Goal: Ask a question

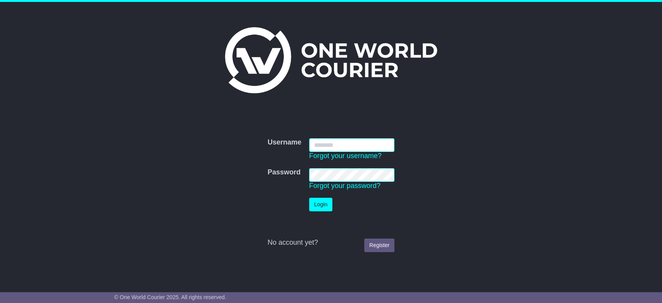
click at [362, 141] on input "Username" at bounding box center [351, 145] width 85 height 14
type input "**********"
click at [321, 211] on td "Login" at bounding box center [351, 204] width 93 height 21
click at [325, 206] on button "Login" at bounding box center [320, 204] width 23 height 14
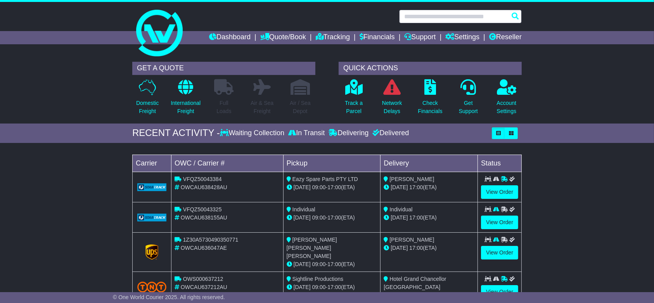
click at [445, 17] on input "text" at bounding box center [460, 17] width 123 height 14
paste input "**********"
type input "**********"
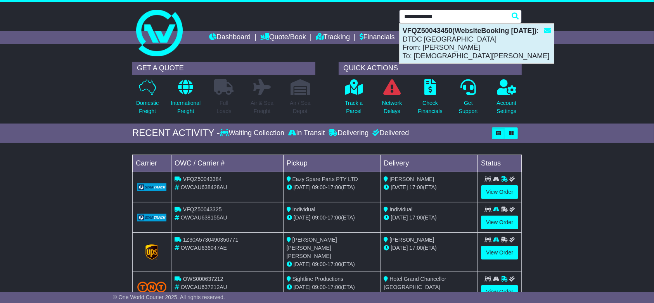
click at [475, 39] on div "VFQZ50043450(WebsiteBooking 26-8-2025) : DTDC Australia From: Simon Mottram To:…" at bounding box center [477, 44] width 154 height 40
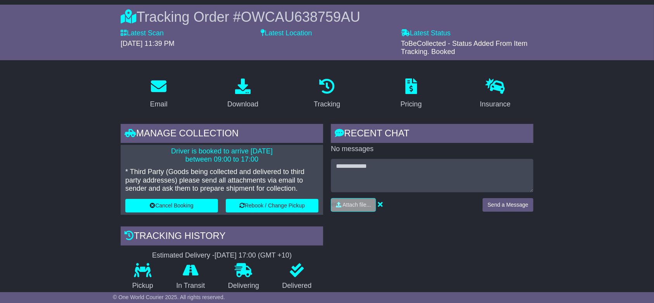
scroll to position [52, 0]
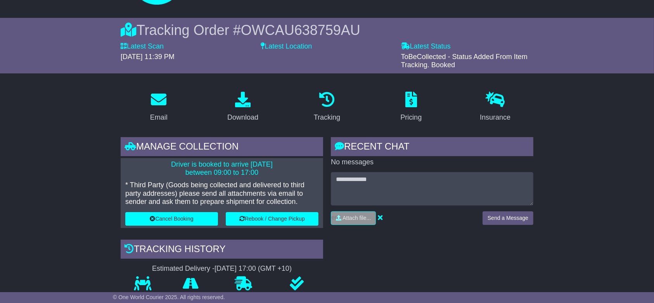
click at [327, 35] on span "OWCAU638759AU" at bounding box center [300, 30] width 119 height 16
copy span "OWCAU638759AU"
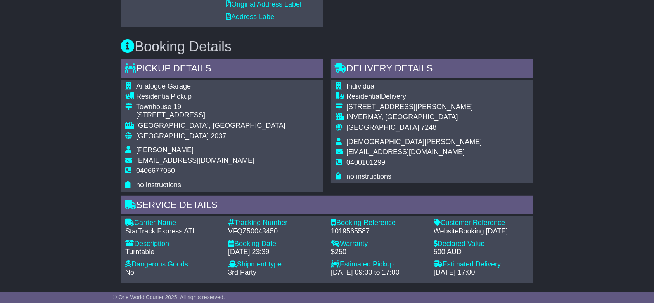
scroll to position [517, 0]
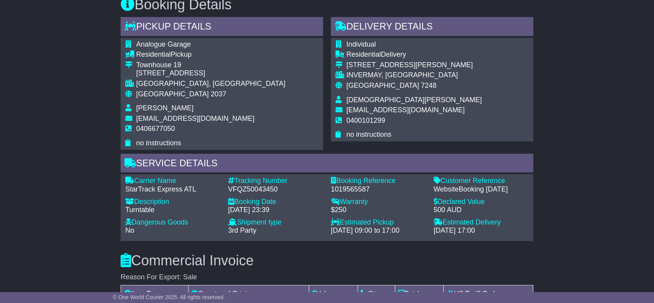
click at [349, 186] on div "1019565587" at bounding box center [378, 189] width 95 height 9
drag, startPoint x: 349, startPoint y: 186, endPoint x: 353, endPoint y: 189, distance: 4.5
click at [350, 186] on div "1019565587" at bounding box center [378, 189] width 95 height 9
copy div "1019565587"
click at [33, 87] on div "Email Download Tracking Pricing Insurance" at bounding box center [327, 138] width 654 height 1038
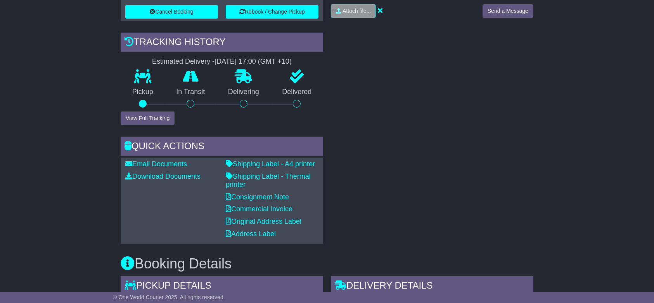
scroll to position [0, 0]
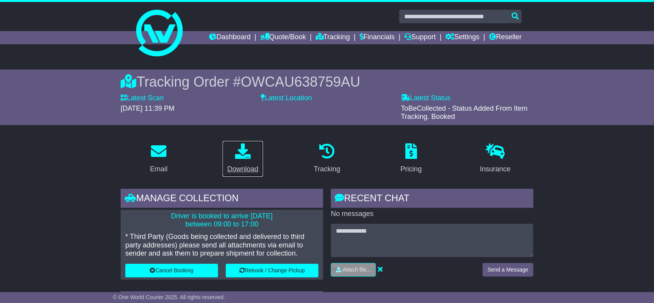
click at [245, 167] on div "Download" at bounding box center [242, 169] width 31 height 10
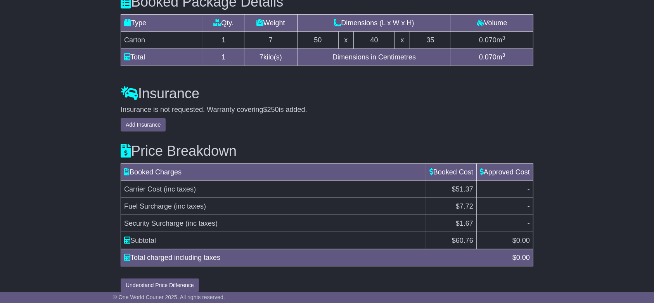
scroll to position [885, 0]
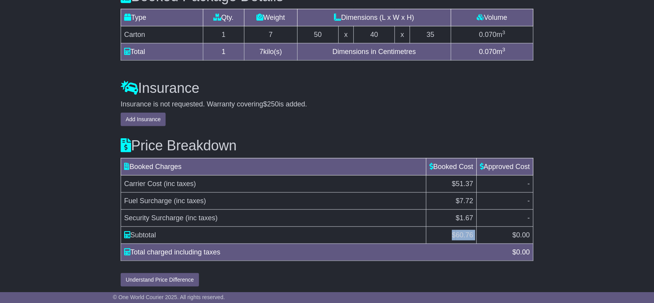
drag, startPoint x: 450, startPoint y: 230, endPoint x: 476, endPoint y: 234, distance: 26.2
click at [476, 234] on tr "Subtotal $ 60.76 $ 0.00" at bounding box center [327, 234] width 412 height 17
copy tr "$ 60.76"
click at [467, 88] on h3 "Insurance" at bounding box center [327, 88] width 413 height 16
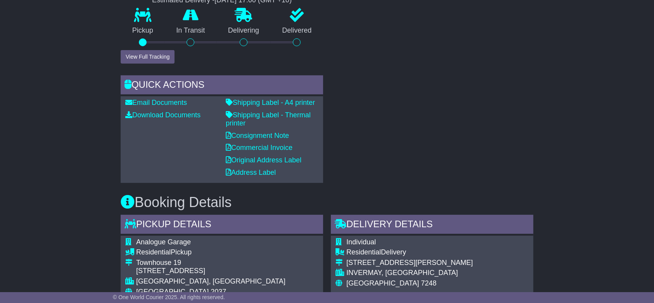
scroll to position [315, 0]
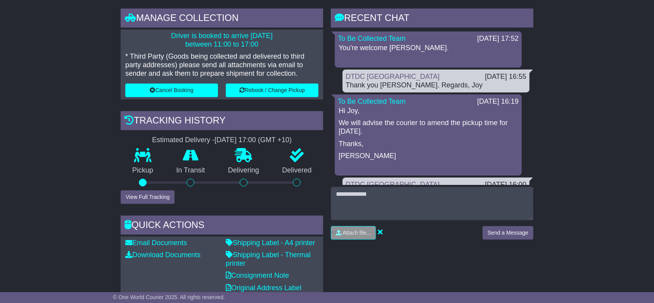
scroll to position [155, 0]
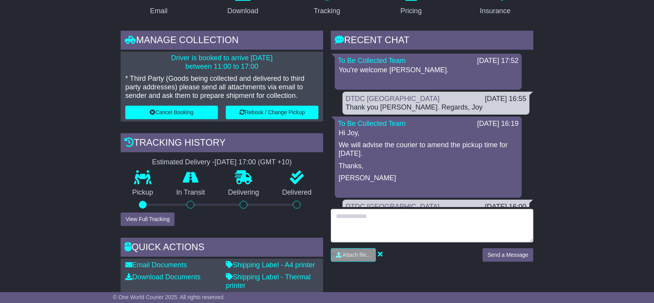
click at [419, 223] on textarea at bounding box center [432, 225] width 203 height 33
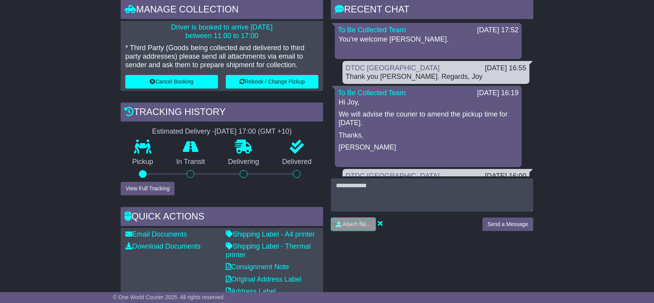
scroll to position [207, 0]
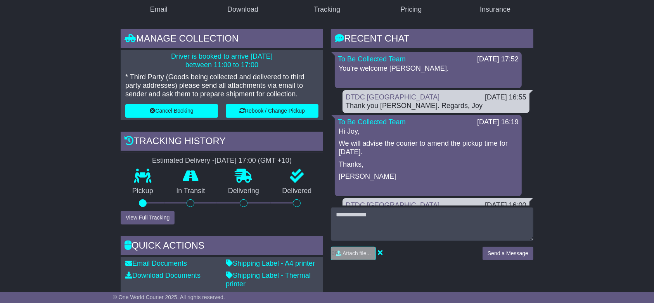
scroll to position [155, 0]
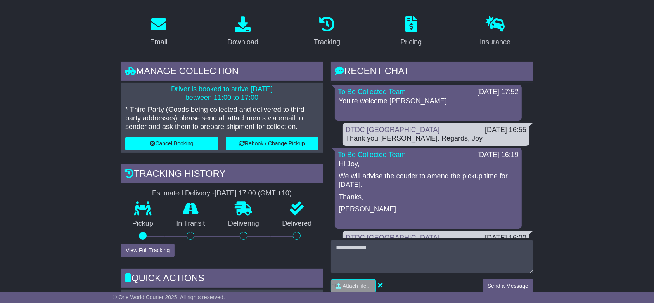
scroll to position [103, 0]
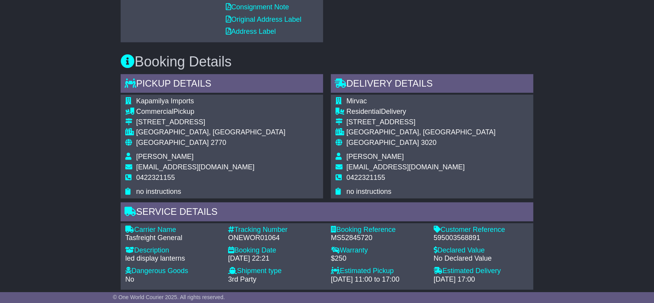
scroll to position [466, 0]
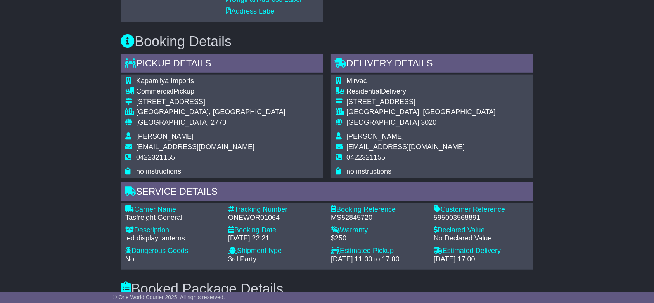
click at [449, 217] on div "595003568891" at bounding box center [481, 217] width 95 height 9
copy div "595003568891"
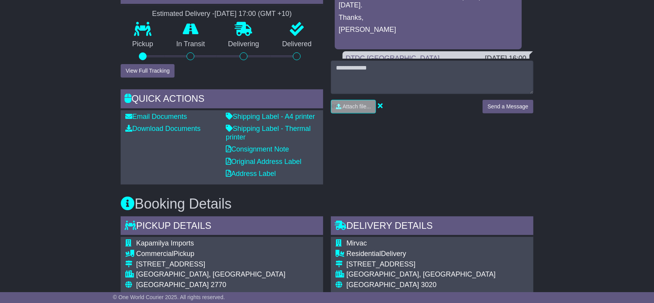
scroll to position [155, 0]
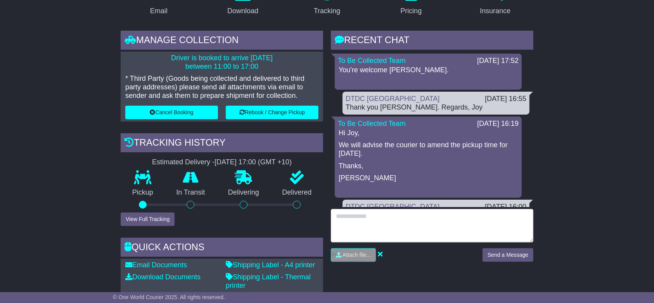
click at [409, 214] on textarea at bounding box center [432, 225] width 203 height 33
type textarea "**********"
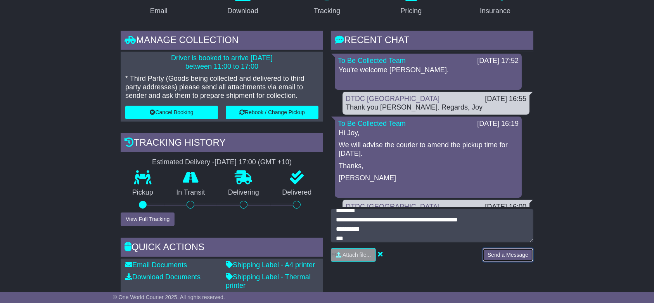
click at [513, 252] on button "Send a Message" at bounding box center [508, 255] width 51 height 14
